Goal: Use online tool/utility: Utilize a website feature to perform a specific function

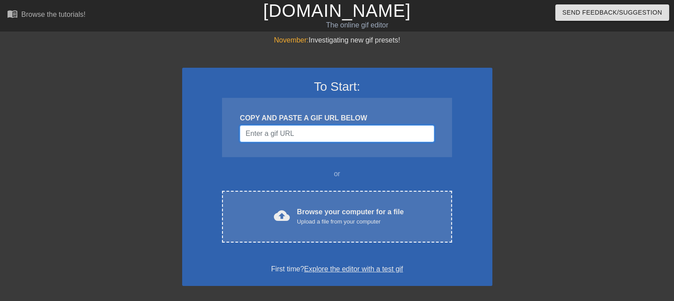
click at [273, 134] on input "Username" at bounding box center [337, 133] width 194 height 17
paste input "[URL][DOMAIN_NAME]"
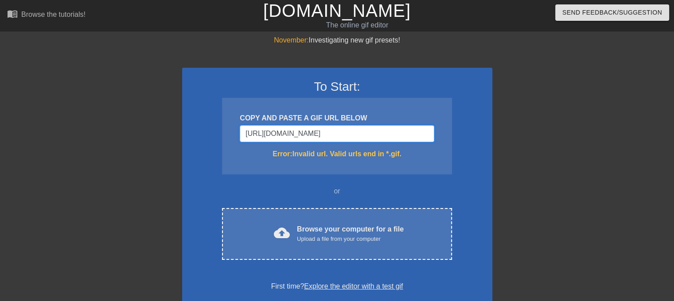
drag, startPoint x: 242, startPoint y: 138, endPoint x: 518, endPoint y: 166, distance: 276.9
click at [518, 166] on div "November: Investigating new gif presets! To Start: COPY AND PASTE A GIF URL BEL…" at bounding box center [337, 260] width 674 height 451
paste input "[DOMAIN_NAME][URL]"
type input "[URL][DOMAIN_NAME]"
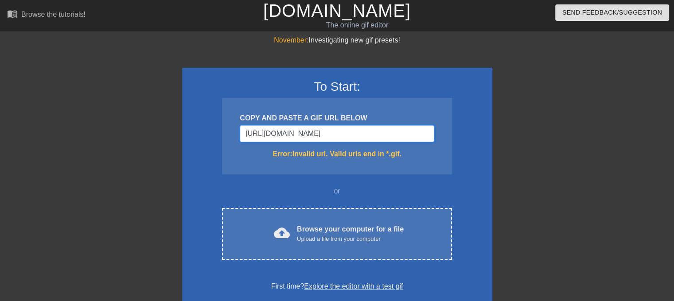
scroll to position [0, 0]
drag, startPoint x: 428, startPoint y: 131, endPoint x: 133, endPoint y: 122, distance: 295.1
click at [133, 122] on div "November: Investigating new gif presets! To Start: COPY AND PASTE A GIF URL BEL…" at bounding box center [337, 260] width 674 height 451
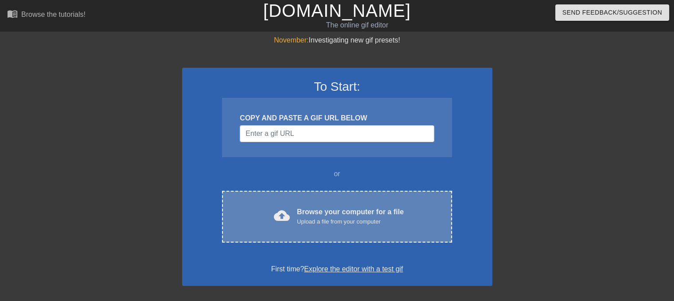
click at [302, 205] on div "cloud_upload Browse your computer for a file Upload a file from your computer C…" at bounding box center [336, 217] width 229 height 52
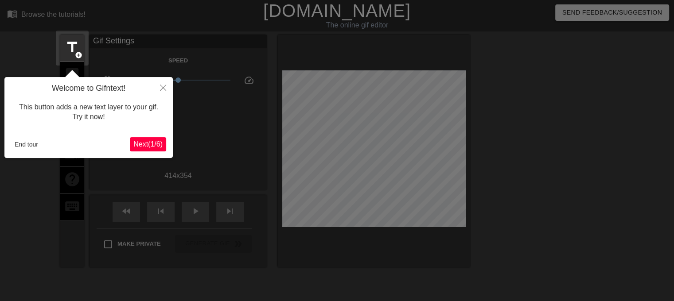
scroll to position [21, 0]
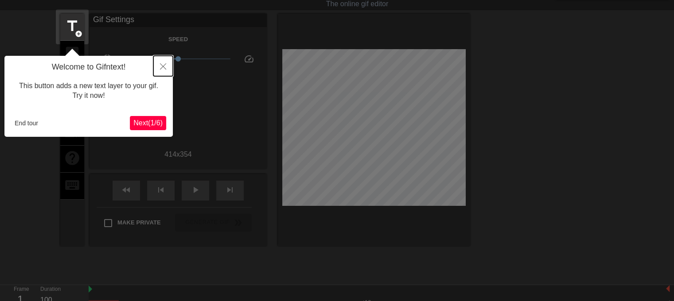
click at [163, 62] on button "Close" at bounding box center [162, 66] width 19 height 20
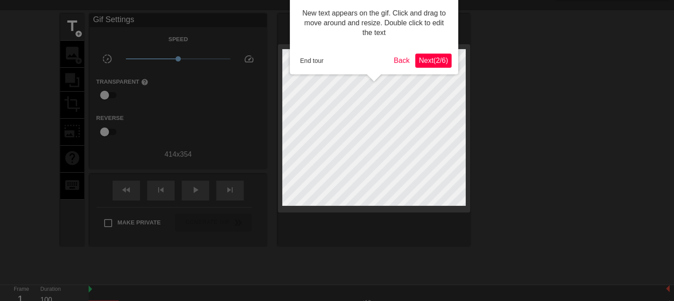
scroll to position [0, 0]
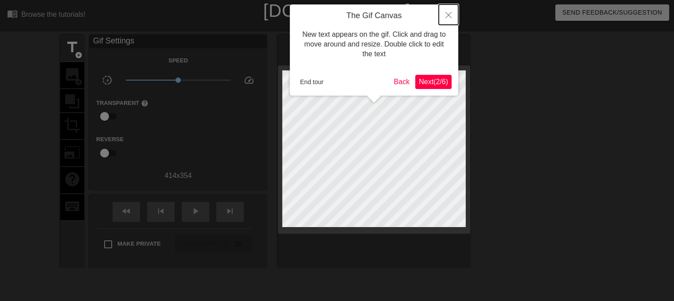
click at [448, 13] on icon "Close" at bounding box center [448, 15] width 6 height 6
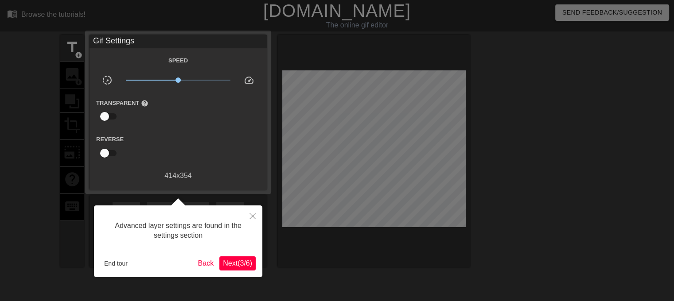
scroll to position [21, 0]
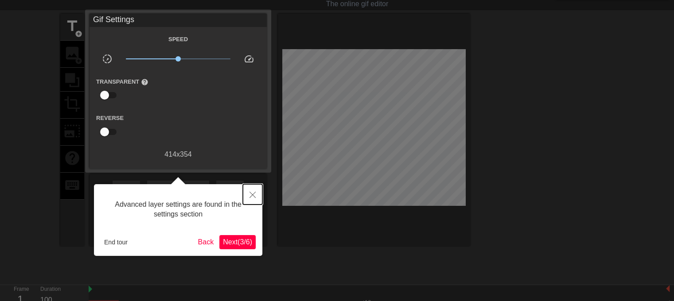
click at [254, 193] on icon "Close" at bounding box center [252, 195] width 6 height 6
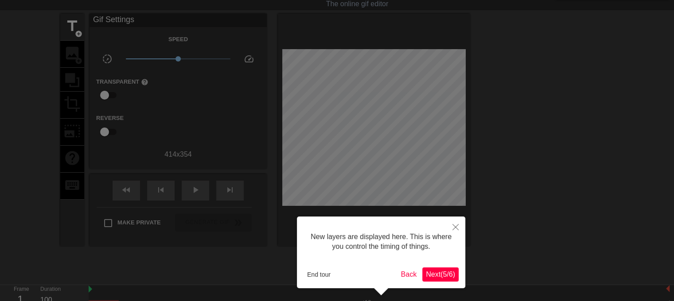
scroll to position [7, 0]
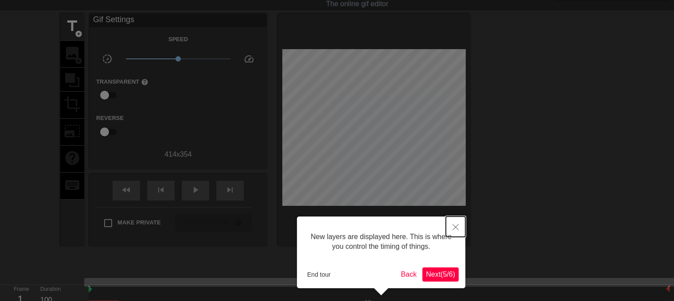
click at [457, 230] on icon "Close" at bounding box center [455, 227] width 6 height 6
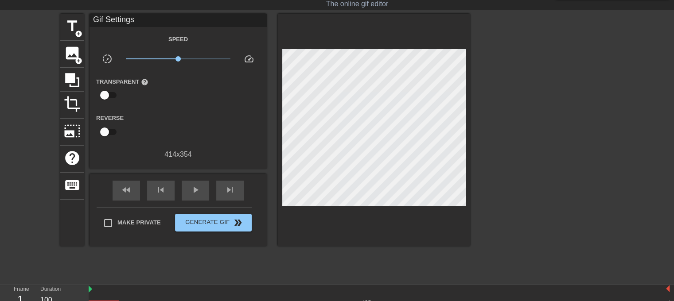
scroll to position [0, 0]
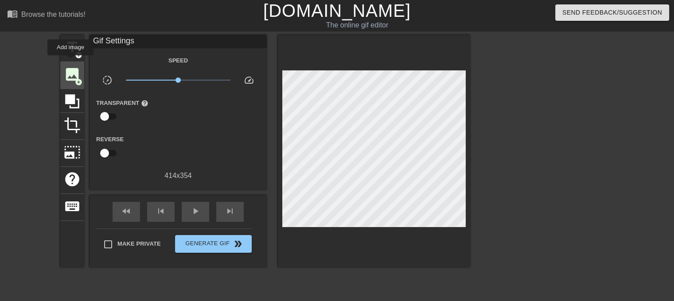
click at [70, 62] on div "image add_circle" at bounding box center [72, 75] width 24 height 27
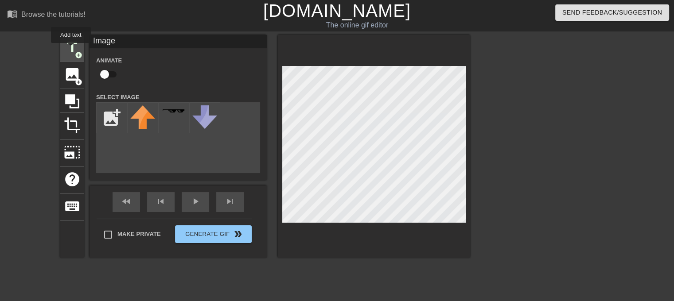
click at [71, 49] on span "title" at bounding box center [72, 47] width 17 height 17
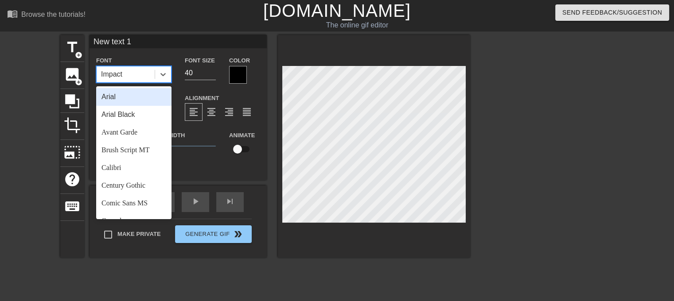
click at [126, 76] on div "Impact" at bounding box center [126, 74] width 58 height 16
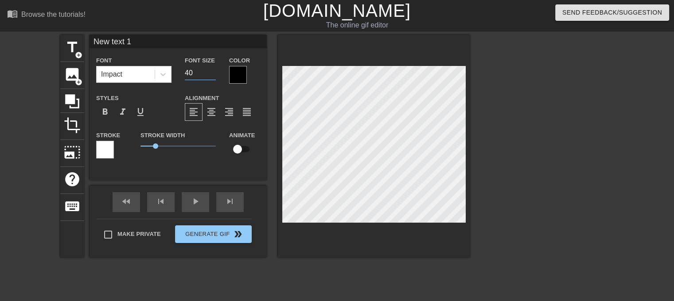
click at [210, 67] on input "40" at bounding box center [200, 73] width 31 height 14
type input "U"
type textarea "U"
type input "Us"
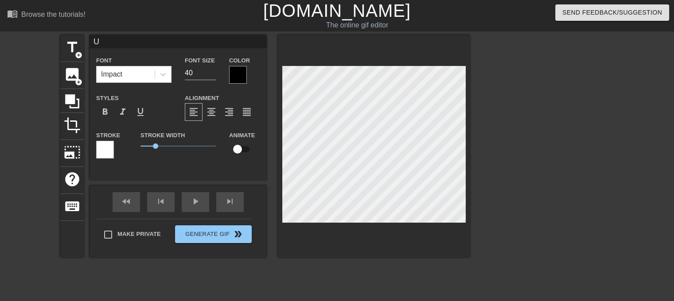
type textarea "Us"
type input "Ush"
type textarea "Ush"
type input "Usha"
type textarea "Usha"
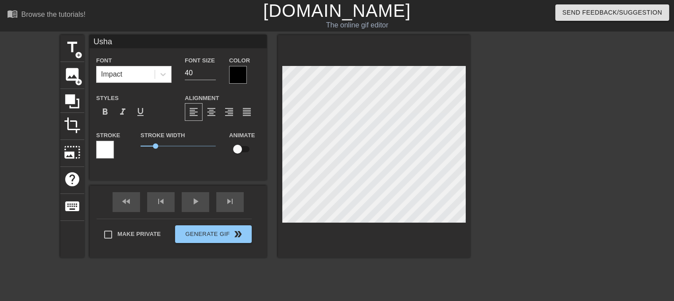
type input "Ushan"
type textarea "Ushan"
type input "Ushank"
type textarea "Ushank"
type input "Ushanka"
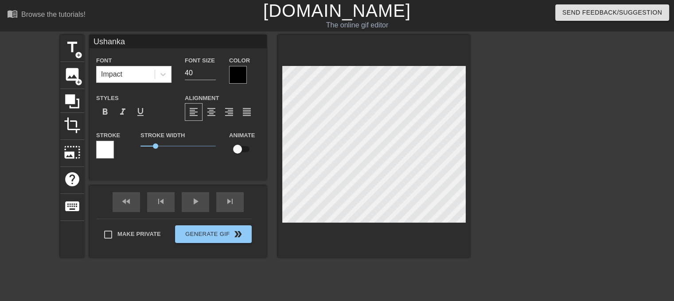
scroll to position [1, 2]
type textarea "Ushank"
type input "Ushanka"
type textarea "Ushanka"
type input "Ushanka!"
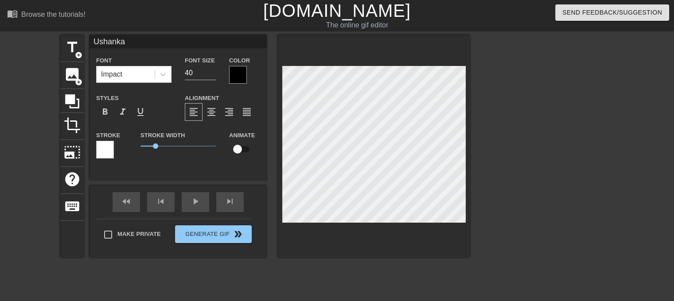
type textarea "Ushanka!"
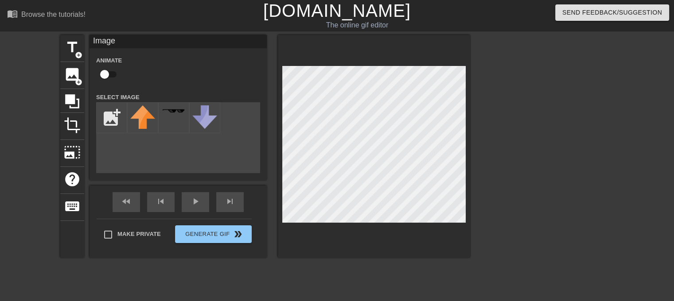
click at [567, 219] on div "title add_circle image add_circle crop photo_size_select_large help keyboard Im…" at bounding box center [337, 168] width 674 height 266
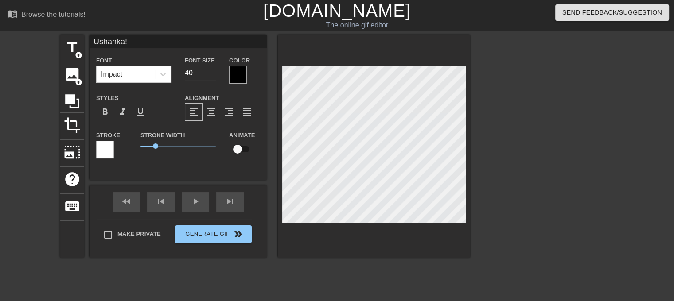
click at [234, 71] on div at bounding box center [238, 75] width 18 height 18
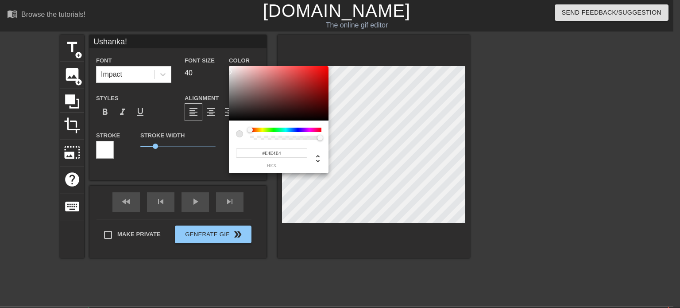
type input "#FFFFFF"
drag, startPoint x: 260, startPoint y: 93, endPoint x: 213, endPoint y: 56, distance: 58.9
click at [213, 56] on div "#FFFFFF hex" at bounding box center [340, 154] width 680 height 308
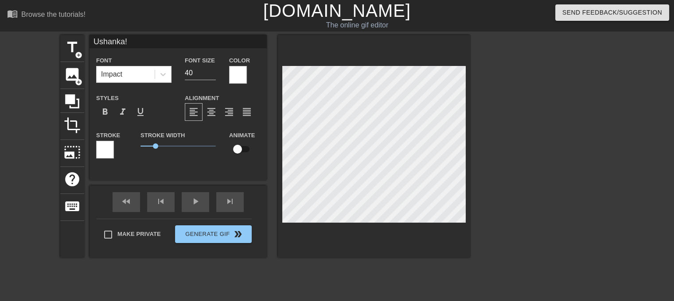
click at [105, 153] on div at bounding box center [105, 150] width 18 height 18
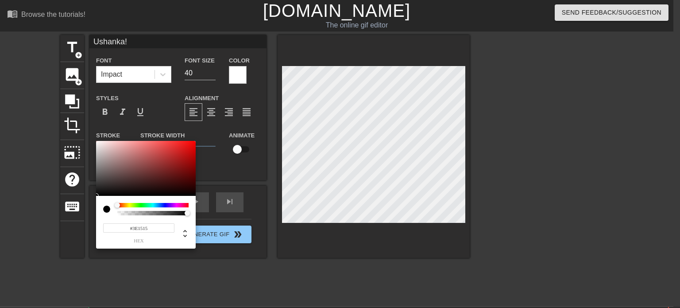
type input "#000000"
drag, startPoint x: 163, startPoint y: 170, endPoint x: 158, endPoint y: 214, distance: 44.2
click at [158, 214] on div "#000000 hex" at bounding box center [146, 195] width 100 height 108
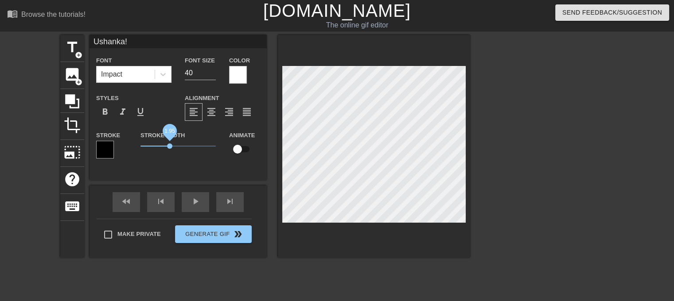
drag, startPoint x: 153, startPoint y: 143, endPoint x: 170, endPoint y: 147, distance: 17.2
click at [170, 147] on span "1.95" at bounding box center [177, 146] width 75 height 11
drag, startPoint x: 170, startPoint y: 146, endPoint x: 165, endPoint y: 146, distance: 4.9
click at [165, 146] on span "1.6" at bounding box center [164, 145] width 5 height 5
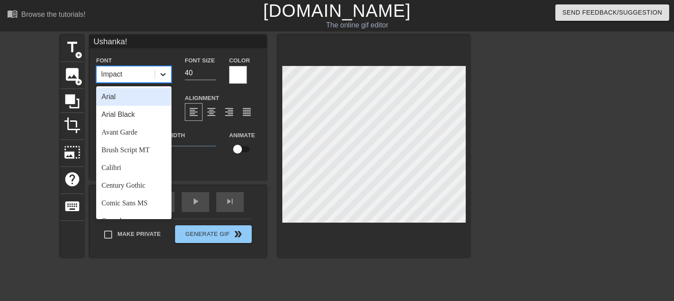
click at [163, 74] on icon at bounding box center [163, 74] width 9 height 9
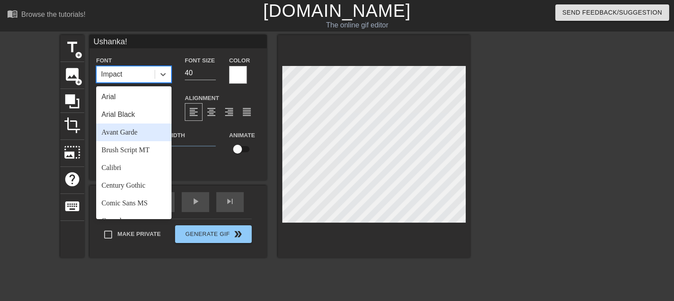
click at [132, 133] on div "Avant Garde" at bounding box center [133, 133] width 75 height 18
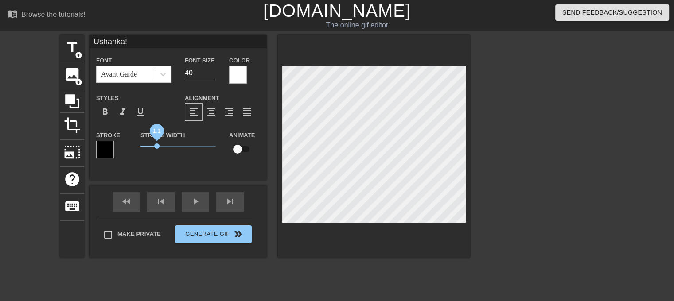
click at [158, 146] on span "1.1" at bounding box center [177, 146] width 75 height 11
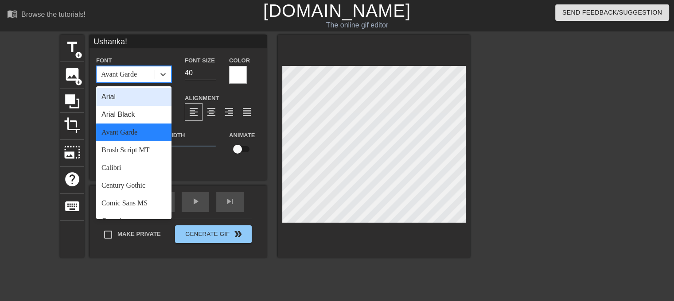
click at [150, 79] on div "Avant Garde" at bounding box center [126, 74] width 58 height 16
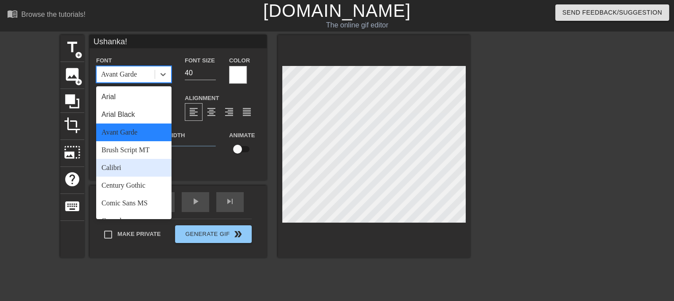
click at [128, 171] on div "Calibri" at bounding box center [133, 168] width 75 height 18
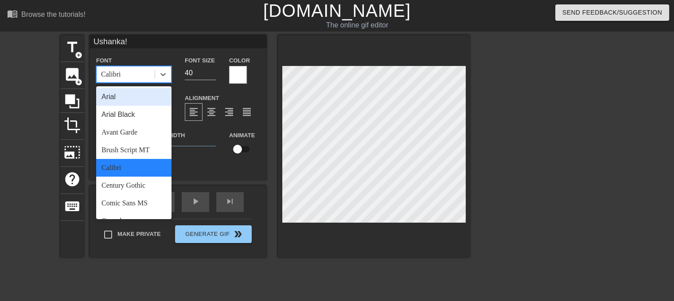
click at [150, 72] on div "Calibri" at bounding box center [126, 74] width 58 height 16
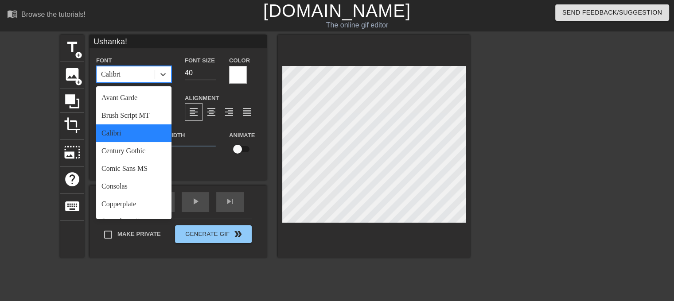
scroll to position [37, 0]
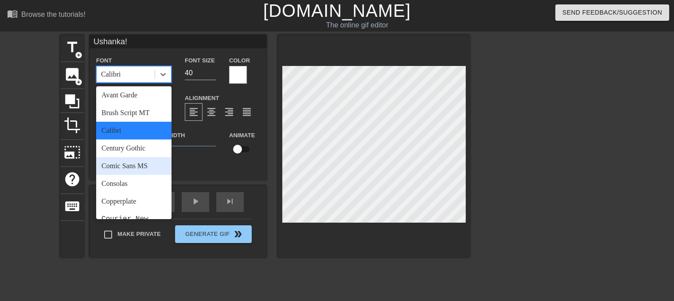
click at [126, 172] on div "Comic Sans MS" at bounding box center [133, 166] width 75 height 18
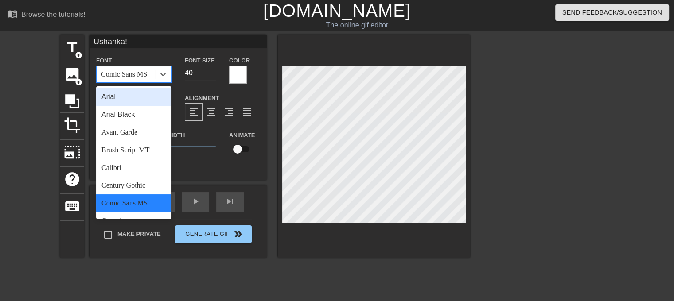
click at [138, 73] on div "Comic Sans MS" at bounding box center [124, 74] width 46 height 11
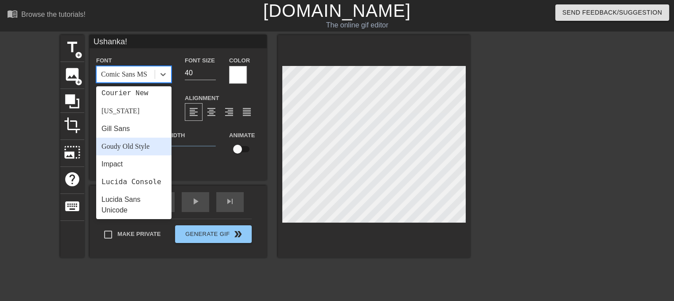
scroll to position [163, 0]
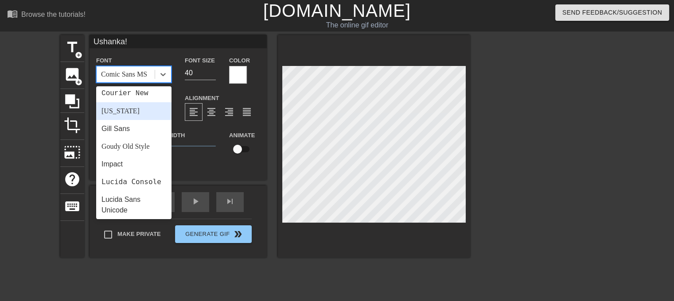
click at [117, 109] on div "[US_STATE]" at bounding box center [133, 111] width 75 height 18
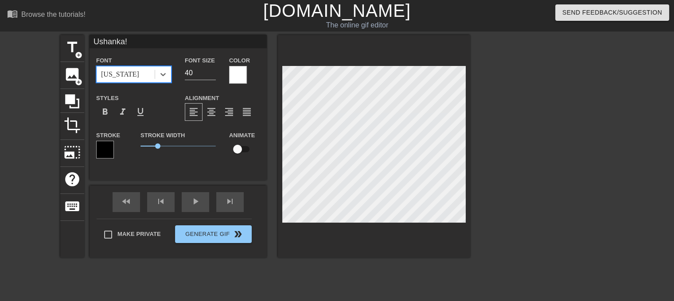
click at [147, 76] on div "[US_STATE]" at bounding box center [126, 74] width 58 height 16
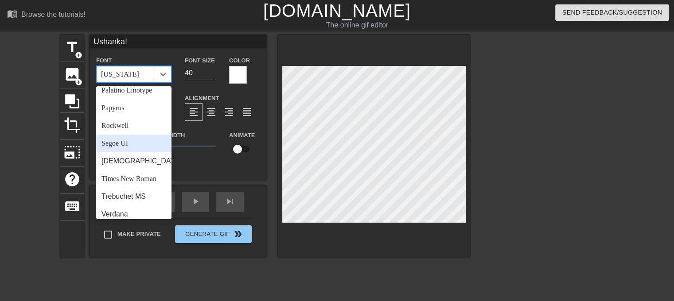
scroll to position [317, 0]
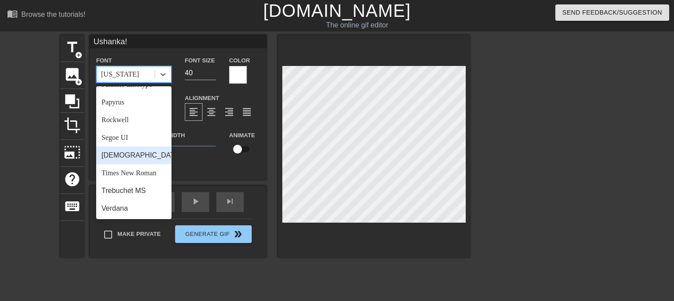
click at [122, 155] on div "[DEMOGRAPHIC_DATA]" at bounding box center [133, 156] width 75 height 18
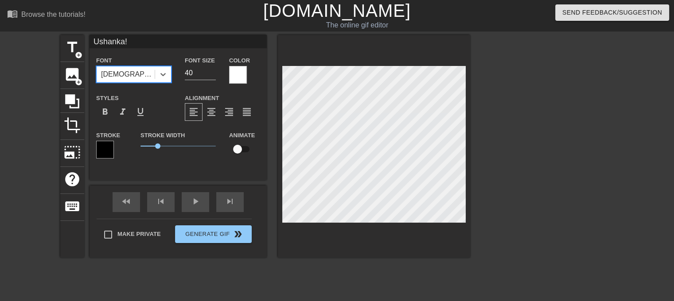
click at [139, 73] on div "[DEMOGRAPHIC_DATA]" at bounding box center [126, 74] width 58 height 16
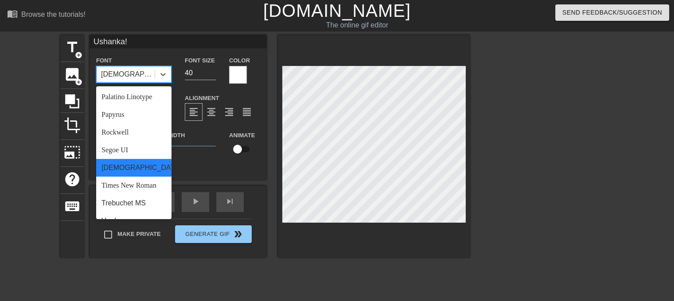
scroll to position [294, 0]
click at [130, 194] on div "Times New Roman" at bounding box center [133, 186] width 75 height 18
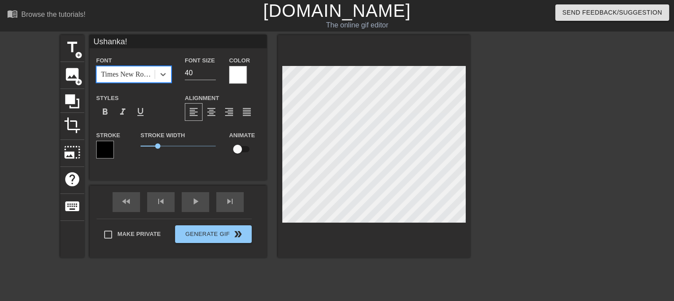
click at [147, 68] on div "Times New Roman" at bounding box center [126, 74] width 58 height 16
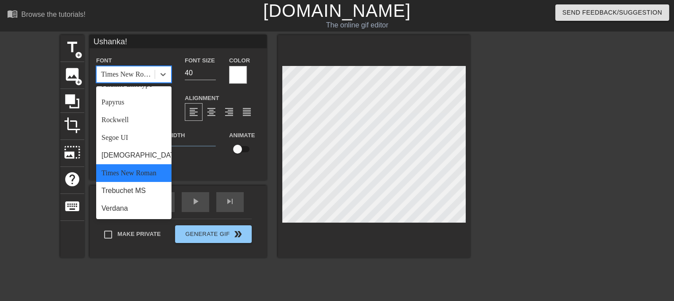
scroll to position [0, 0]
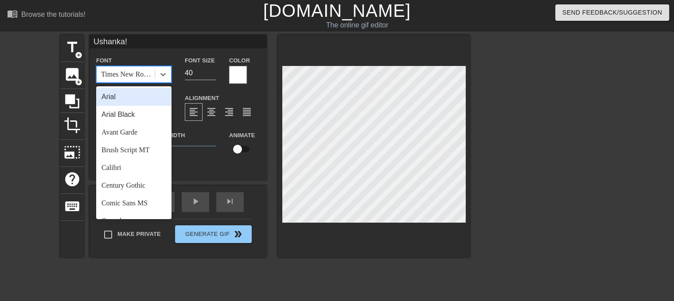
click at [121, 99] on div "Arial" at bounding box center [133, 97] width 75 height 18
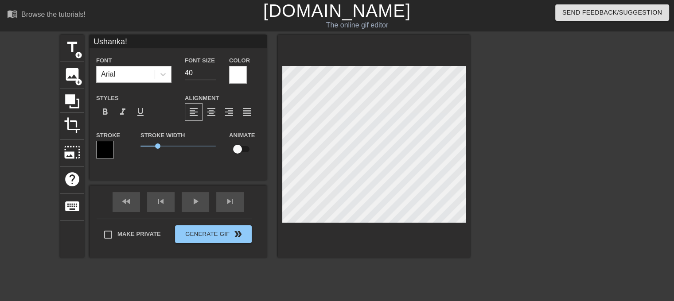
click at [143, 73] on div "Arial" at bounding box center [126, 74] width 58 height 16
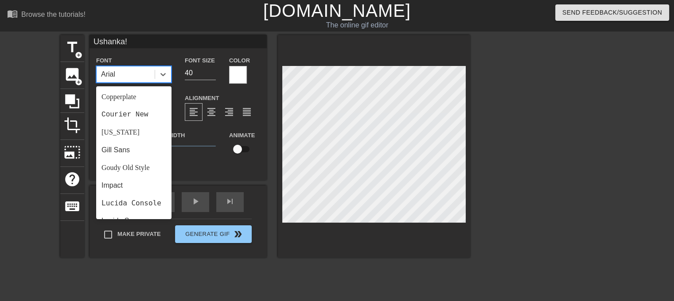
scroll to position [159, 0]
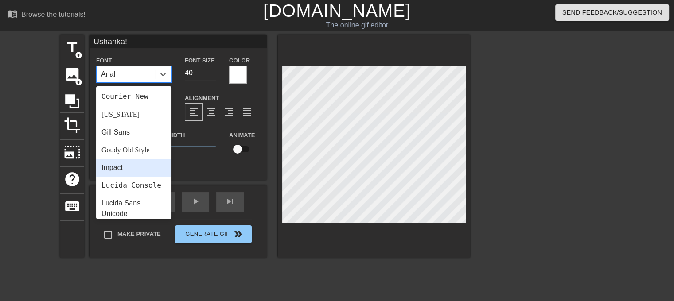
click at [132, 166] on div "Impact" at bounding box center [133, 168] width 75 height 18
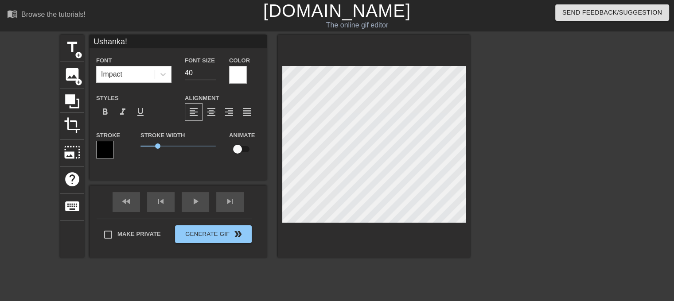
click at [568, 152] on div at bounding box center [547, 168] width 133 height 266
type input "[PERSON_NAME]!"
type textarea "[PERSON_NAME]!"
type input "ushanka!"
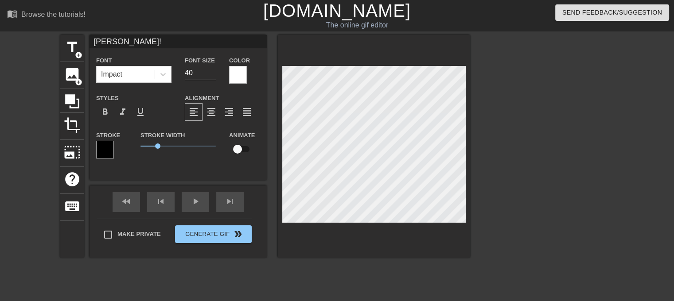
type textarea "ushanka!"
click at [593, 177] on div at bounding box center [547, 168] width 133 height 266
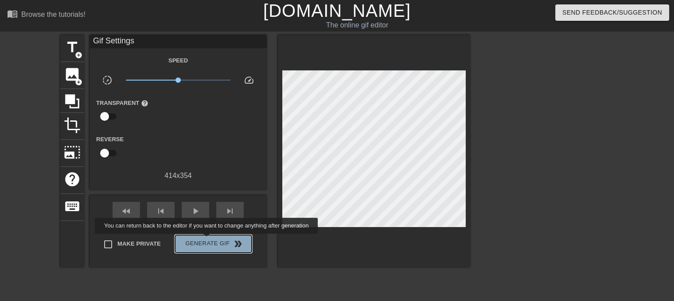
click at [207, 240] on span "Generate Gif double_arrow" at bounding box center [213, 244] width 70 height 11
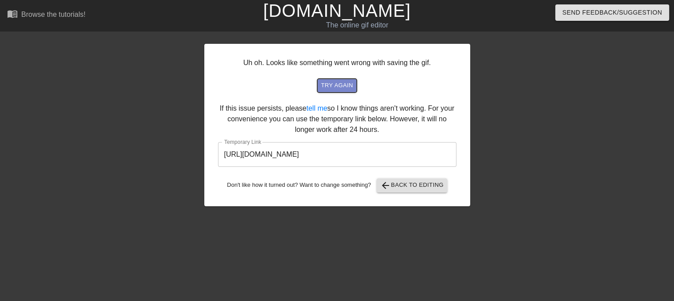
click at [340, 90] on span "try again" at bounding box center [337, 86] width 32 height 10
click at [334, 84] on span "try again" at bounding box center [337, 86] width 32 height 10
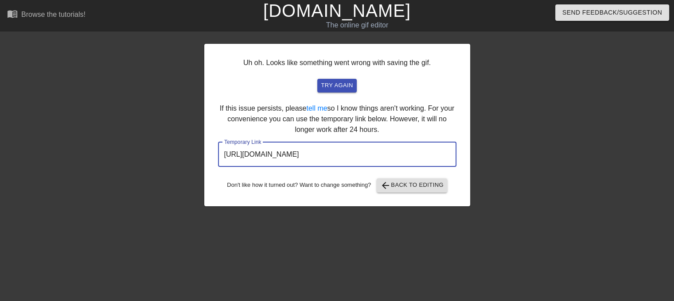
drag, startPoint x: 422, startPoint y: 155, endPoint x: 200, endPoint y: 151, distance: 222.4
click at [200, 151] on div "Uh oh. Looks like something went wrong with saving the gif. try again If this i…" at bounding box center [337, 168] width 674 height 266
